Goal: Information Seeking & Learning: Check status

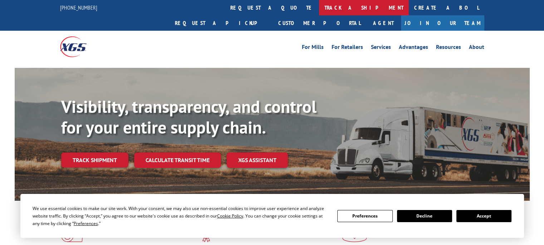
click at [319, 8] on link "track a shipment" at bounding box center [364, 7] width 90 height 15
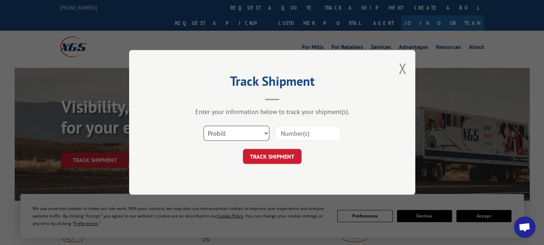
click at [265, 133] on select "Select category... Probill BOL PO" at bounding box center [237, 133] width 66 height 15
select select "bol"
click at [204, 126] on select "Select category... Probill BOL PO" at bounding box center [237, 133] width 66 height 15
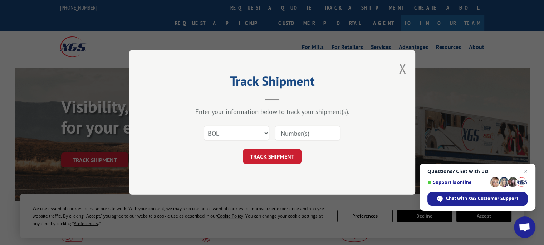
click at [294, 134] on input at bounding box center [308, 133] width 66 height 15
type input "5641733"
click at [266, 155] on button "TRACK SHIPMENT" at bounding box center [272, 157] width 59 height 15
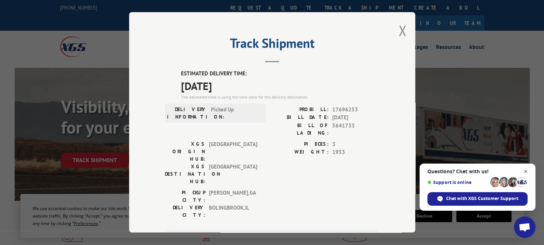
click at [525, 172] on span "Close chat" at bounding box center [526, 171] width 9 height 9
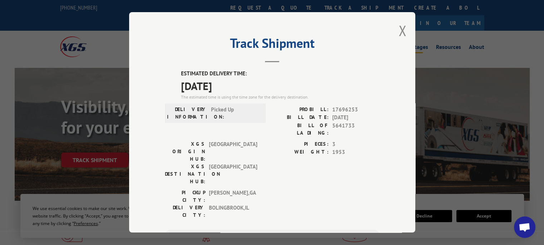
click at [402, 32] on button "Close modal" at bounding box center [403, 30] width 8 height 19
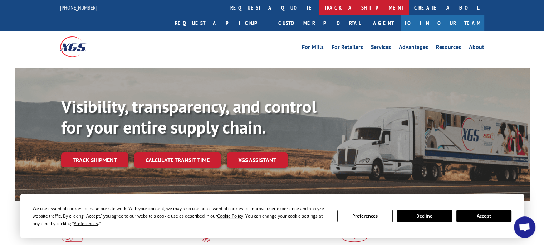
click at [319, 13] on link "track a shipment" at bounding box center [364, 7] width 90 height 15
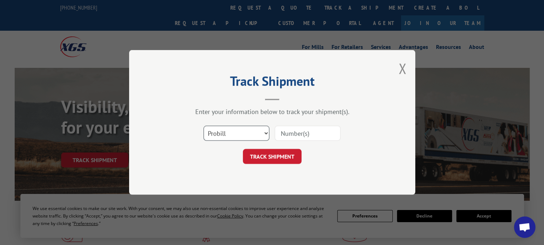
click at [243, 132] on select "Select category... Probill BOL PO" at bounding box center [237, 133] width 66 height 15
select select "bol"
click at [204, 126] on select "Select category... Probill BOL PO" at bounding box center [237, 133] width 66 height 15
click at [303, 135] on input at bounding box center [308, 133] width 66 height 15
type input "7077846"
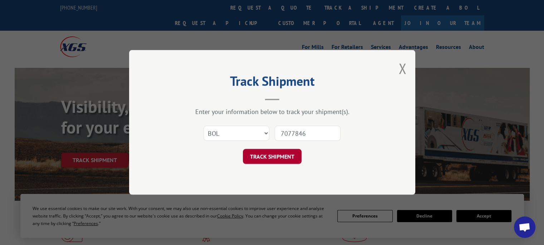
click at [268, 162] on button "TRACK SHIPMENT" at bounding box center [272, 157] width 59 height 15
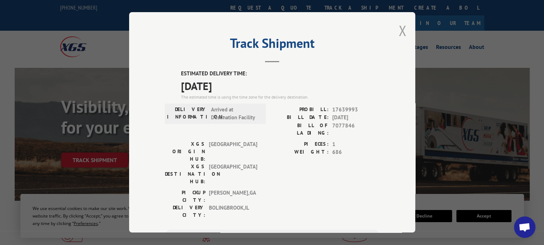
click at [403, 34] on button "Close modal" at bounding box center [403, 30] width 8 height 19
